Goal: Browse casually

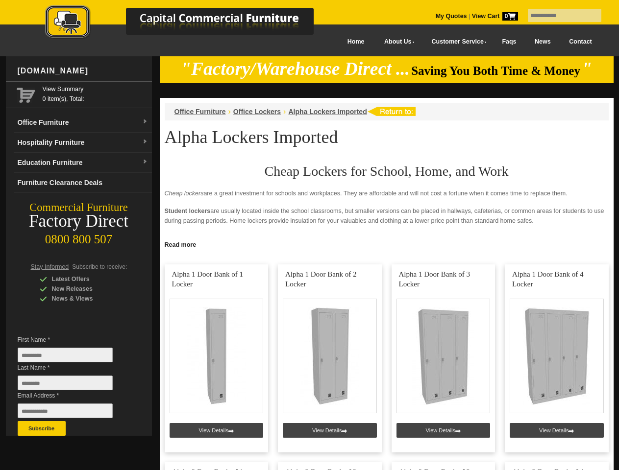
click at [558, 16] on input "text" at bounding box center [565, 15] width 74 height 13
click at [73, 386] on input "Last Name *" at bounding box center [65, 383] width 95 height 15
click at [42, 429] on button "Subscribe" at bounding box center [42, 428] width 48 height 15
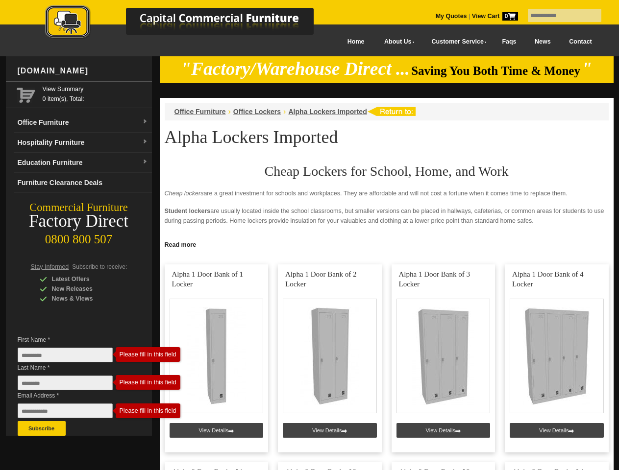
click at [387, 244] on link "Read more" at bounding box center [387, 244] width 454 height 12
